Goal: Information Seeking & Learning: Learn about a topic

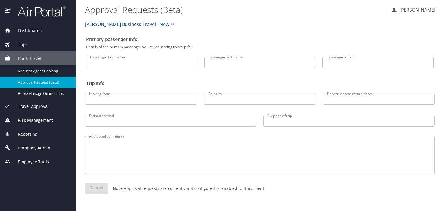
click at [27, 144] on div "Company Admin" at bounding box center [38, 148] width 76 height 14
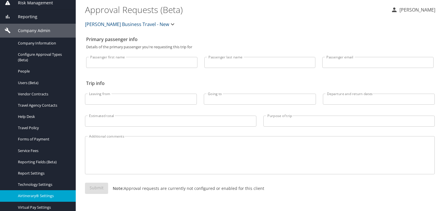
scroll to position [75, 0]
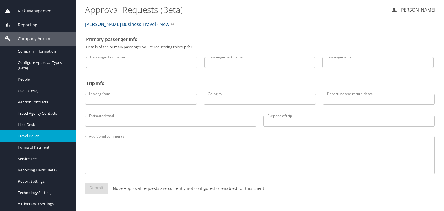
click at [36, 137] on span "Travel Policy" at bounding box center [43, 135] width 51 height 5
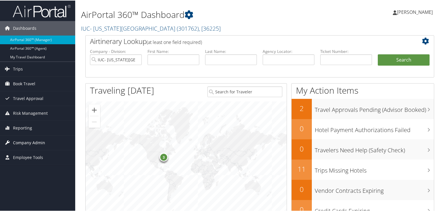
click at [23, 140] on span "Company Admin" at bounding box center [29, 142] width 32 height 14
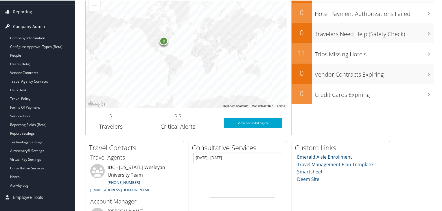
scroll to position [116, 0]
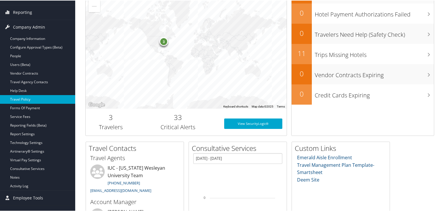
click at [27, 95] on link "Travel Policy" at bounding box center [37, 99] width 75 height 9
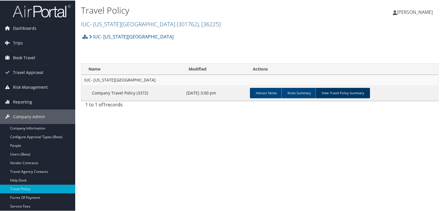
click at [345, 94] on link "View Travel Policy Summary" at bounding box center [343, 92] width 54 height 10
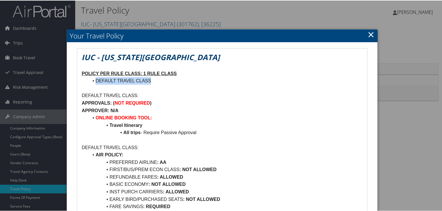
drag, startPoint x: 95, startPoint y: 80, endPoint x: 153, endPoint y: 78, distance: 57.9
click at [153, 78] on li "DEFAULT TRAVEL CLASS" at bounding box center [226, 81] width 274 height 8
click at [83, 103] on strong "APPROVALS:" at bounding box center [97, 102] width 30 height 5
click at [102, 113] on p "APPROVER: N/A" at bounding box center [222, 110] width 281 height 8
click at [368, 33] on link "×" at bounding box center [371, 34] width 7 height 12
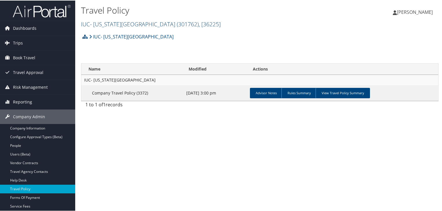
click at [128, 25] on link "IUC- Ohio Wesleyan University ( 301762 ) , [ 36225 ]" at bounding box center [151, 24] width 140 height 8
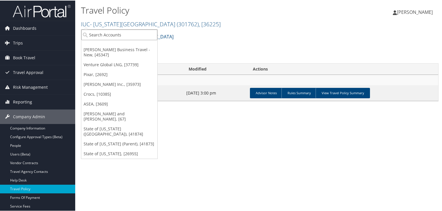
click at [126, 35] on input "search" at bounding box center [119, 34] width 76 height 11
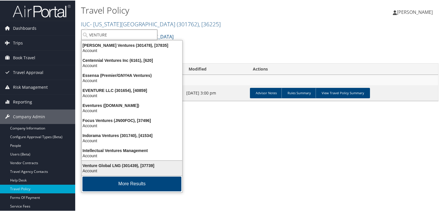
type input "VENTURE"
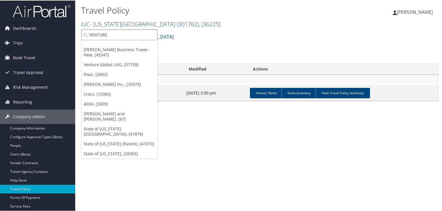
click at [109, 33] on input "VENTURE" at bounding box center [119, 34] width 76 height 11
click at [109, 33] on input "search" at bounding box center [119, 34] width 76 height 11
type input "VENTURE"
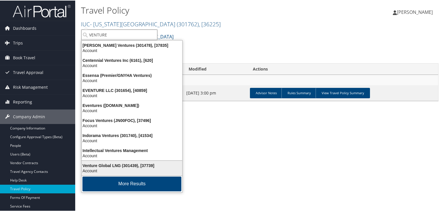
click at [162, 165] on div "Venture Global LNG (301439), [37739]" at bounding box center [132, 165] width 108 height 5
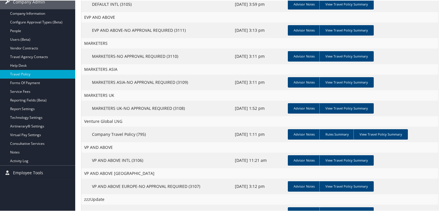
scroll to position [116, 0]
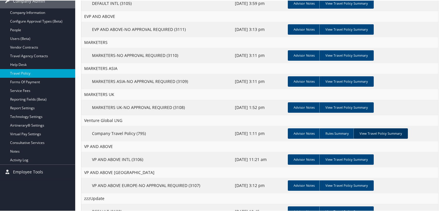
click at [374, 132] on link "View Travel Policy Summary" at bounding box center [380, 133] width 54 height 10
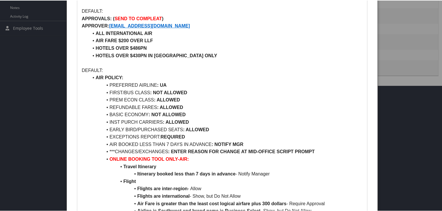
scroll to position [87, 0]
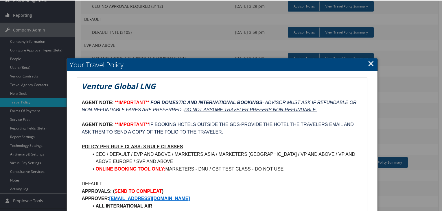
click at [368, 63] on link "×" at bounding box center [371, 63] width 7 height 12
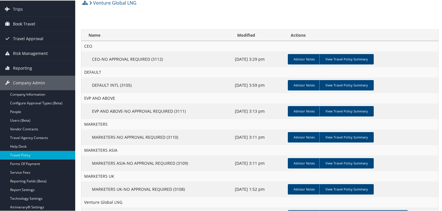
scroll to position [0, 0]
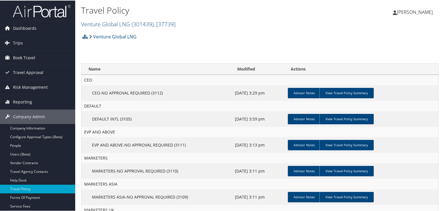
click at [133, 22] on span "( 301439 )" at bounding box center [143, 24] width 22 height 8
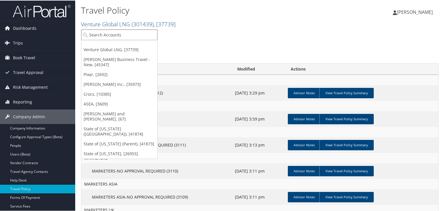
click at [108, 34] on input "search" at bounding box center [119, 34] width 76 height 11
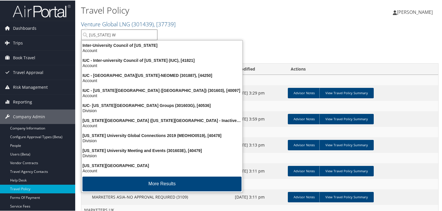
type input "OHIO WE"
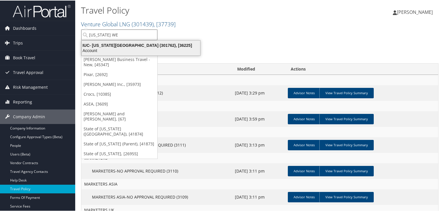
click at [112, 46] on div "IUC- Ohio Wesleyan University (301762), [36225]" at bounding box center [141, 44] width 126 height 5
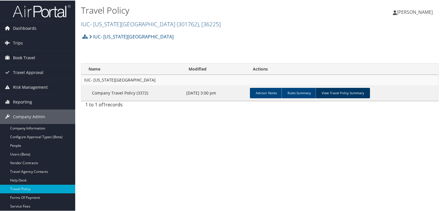
click at [355, 94] on link "View Travel Policy Summary" at bounding box center [343, 92] width 54 height 10
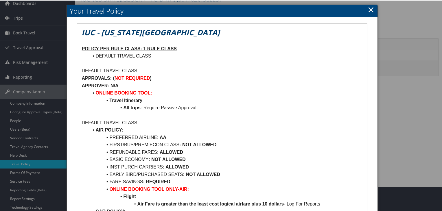
scroll to position [29, 0]
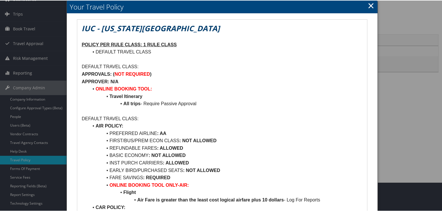
click at [369, 4] on link "×" at bounding box center [371, 5] width 7 height 12
